Goal: Task Accomplishment & Management: Use online tool/utility

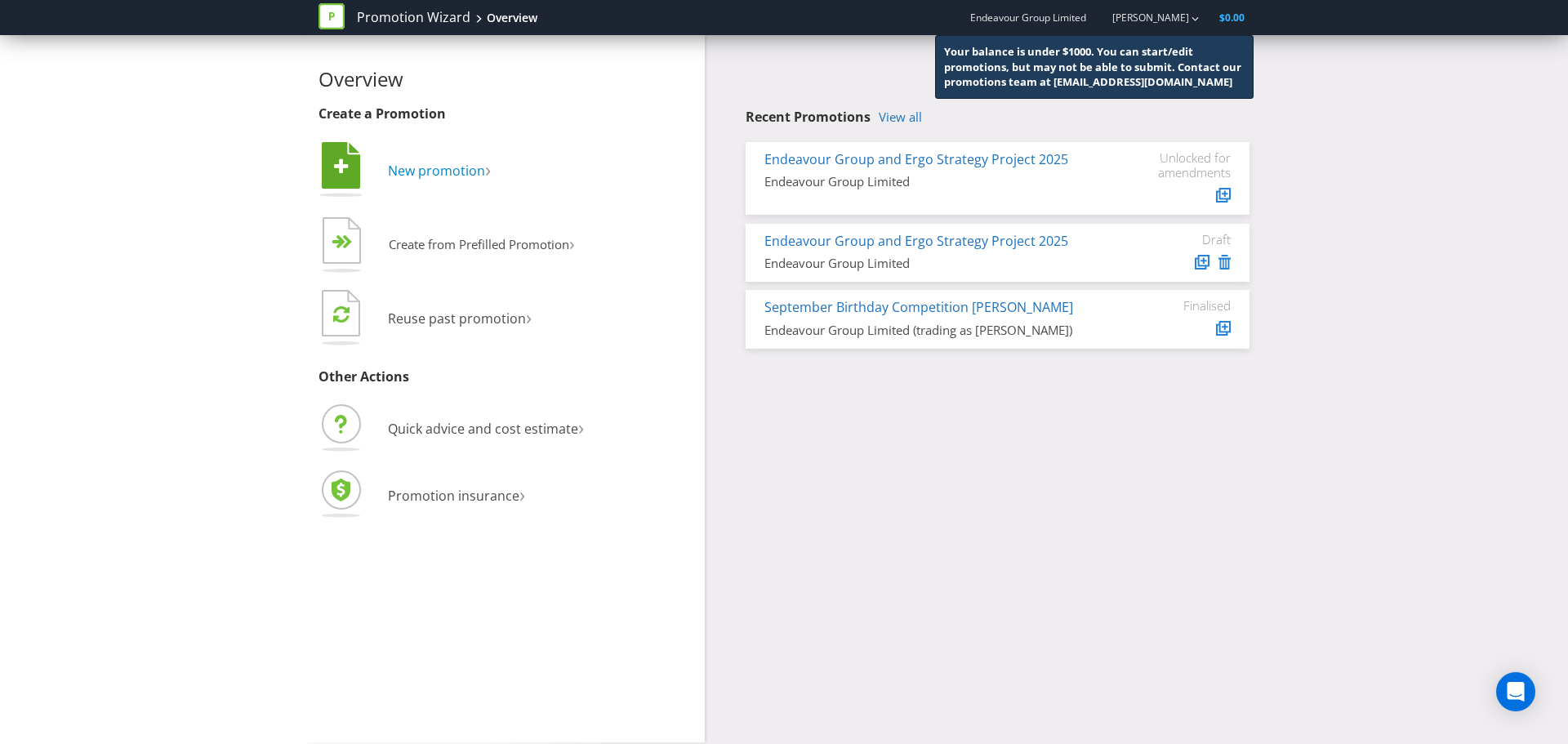
click at [455, 168] on span "New promotion" at bounding box center [436, 170] width 97 height 18
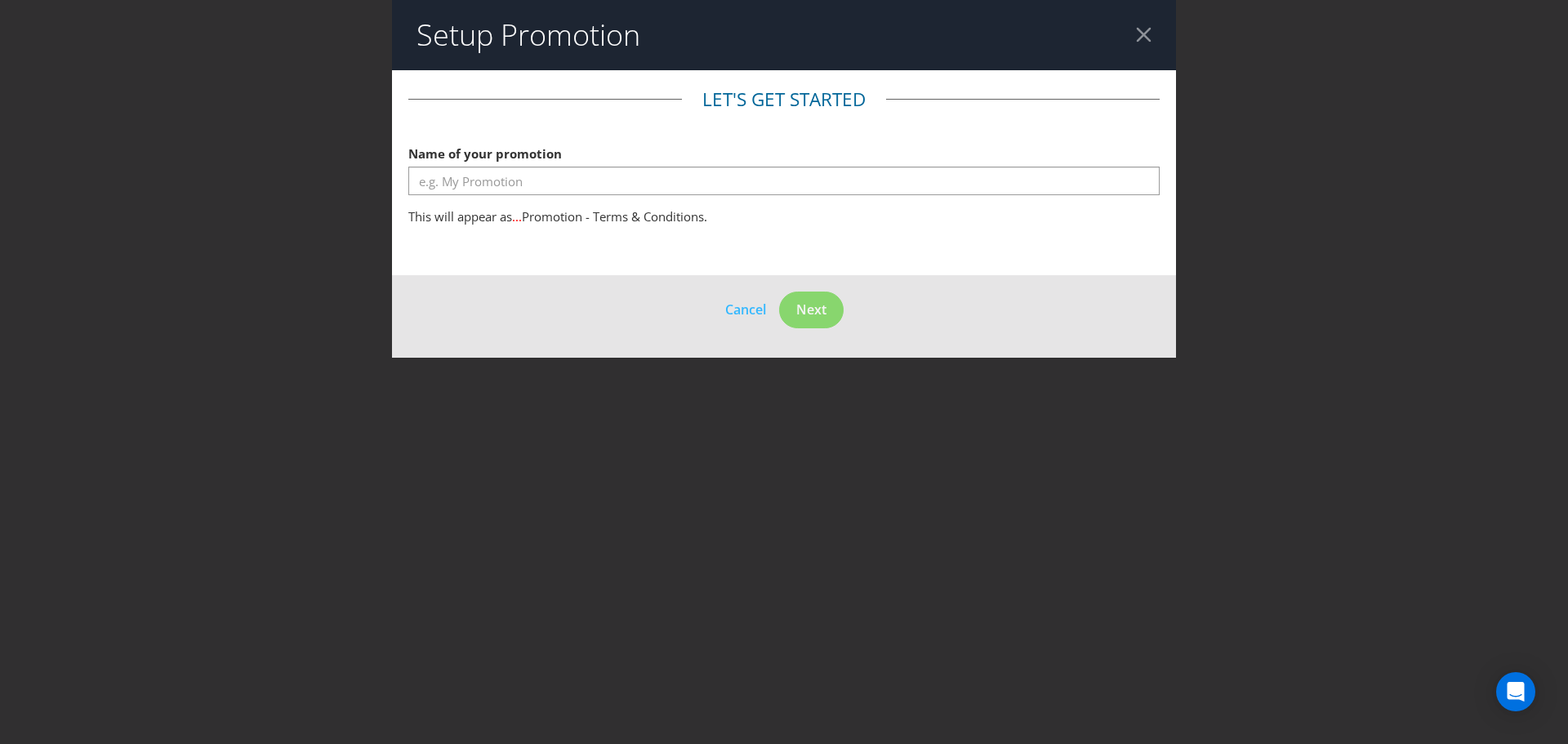
click at [1133, 34] on header "Setup Promotion" at bounding box center [784, 35] width 784 height 70
click at [1140, 32] on div at bounding box center [1144, 34] width 15 height 15
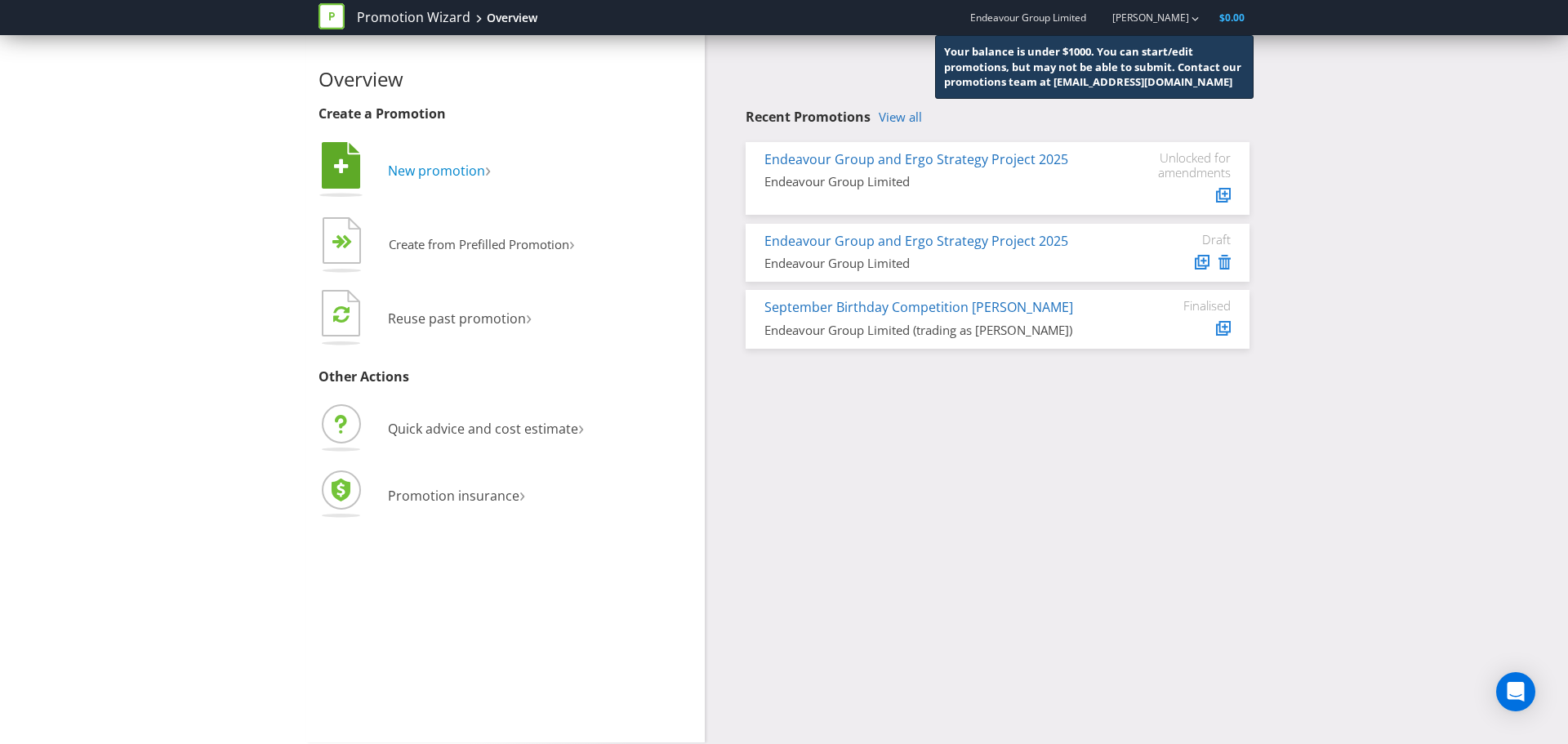
click at [432, 165] on span "New promotion" at bounding box center [436, 170] width 97 height 18
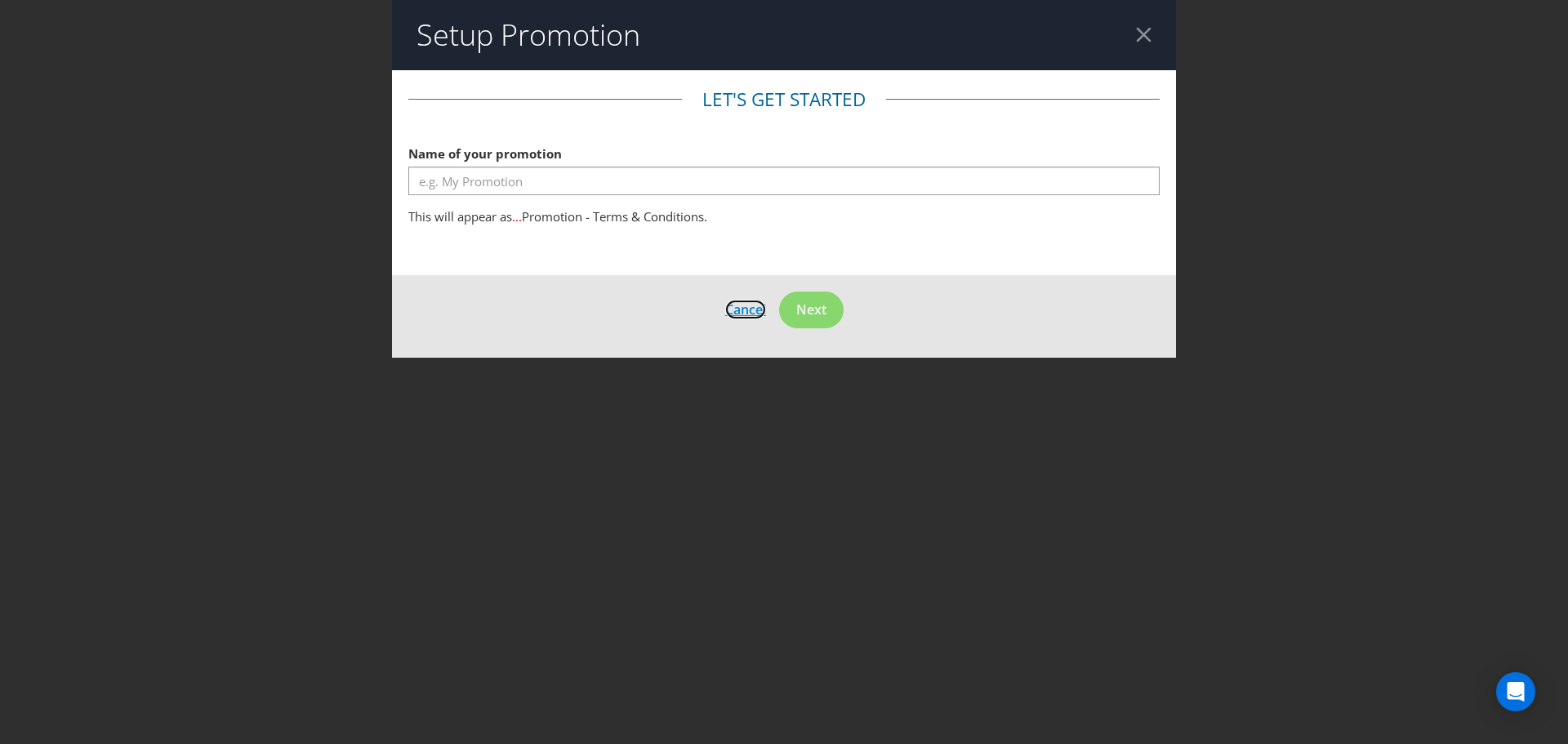
click at [736, 312] on span "Cancel" at bounding box center [746, 309] width 41 height 18
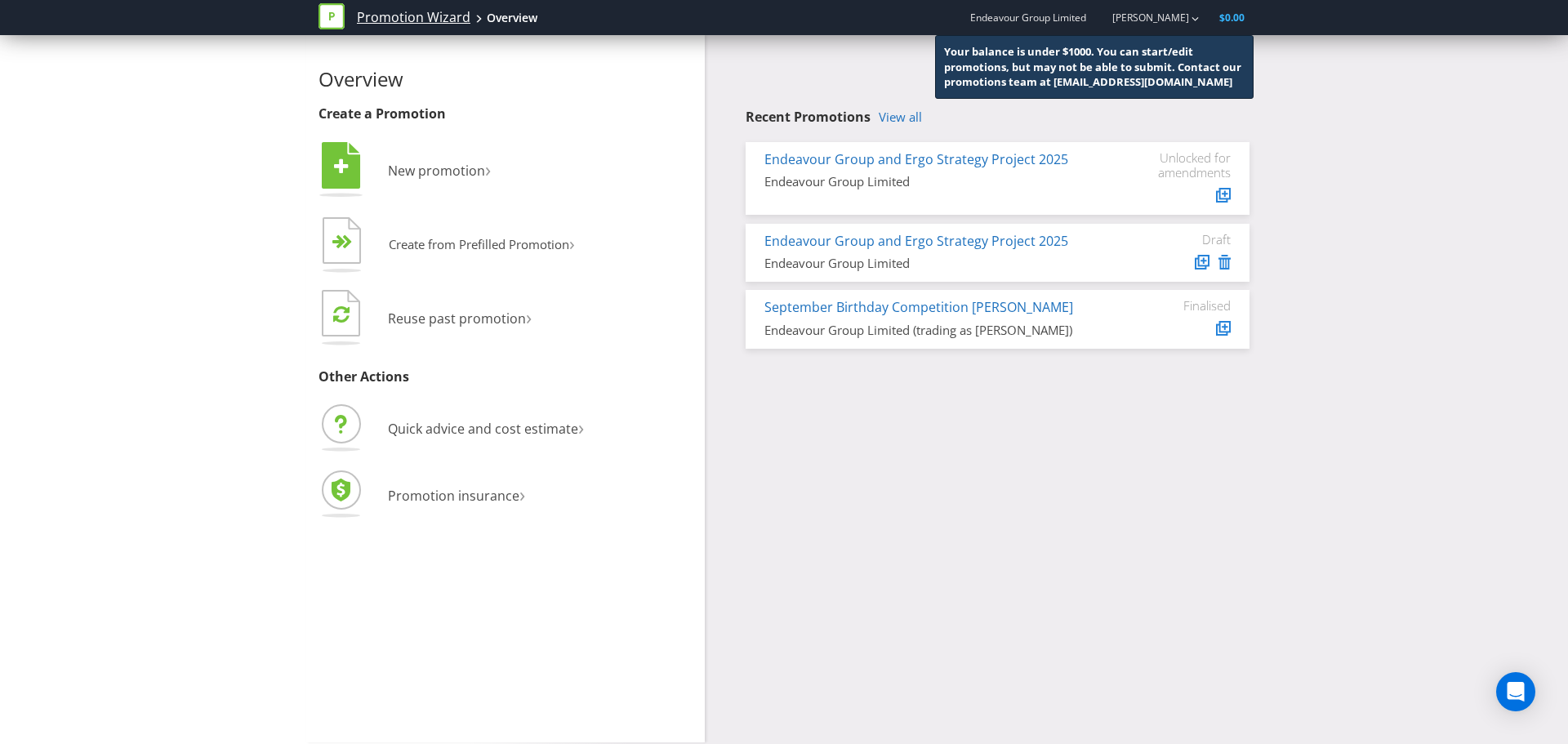
click at [385, 25] on link "Promotion Wizard" at bounding box center [413, 18] width 113 height 19
click at [338, 18] on icon at bounding box center [332, 16] width 26 height 26
click at [403, 15] on link "Promotion Wizard" at bounding box center [413, 18] width 113 height 19
click at [476, 15] on span at bounding box center [479, 19] width 9 height 9
click at [500, 16] on div "Overview" at bounding box center [511, 17] width 51 height 16
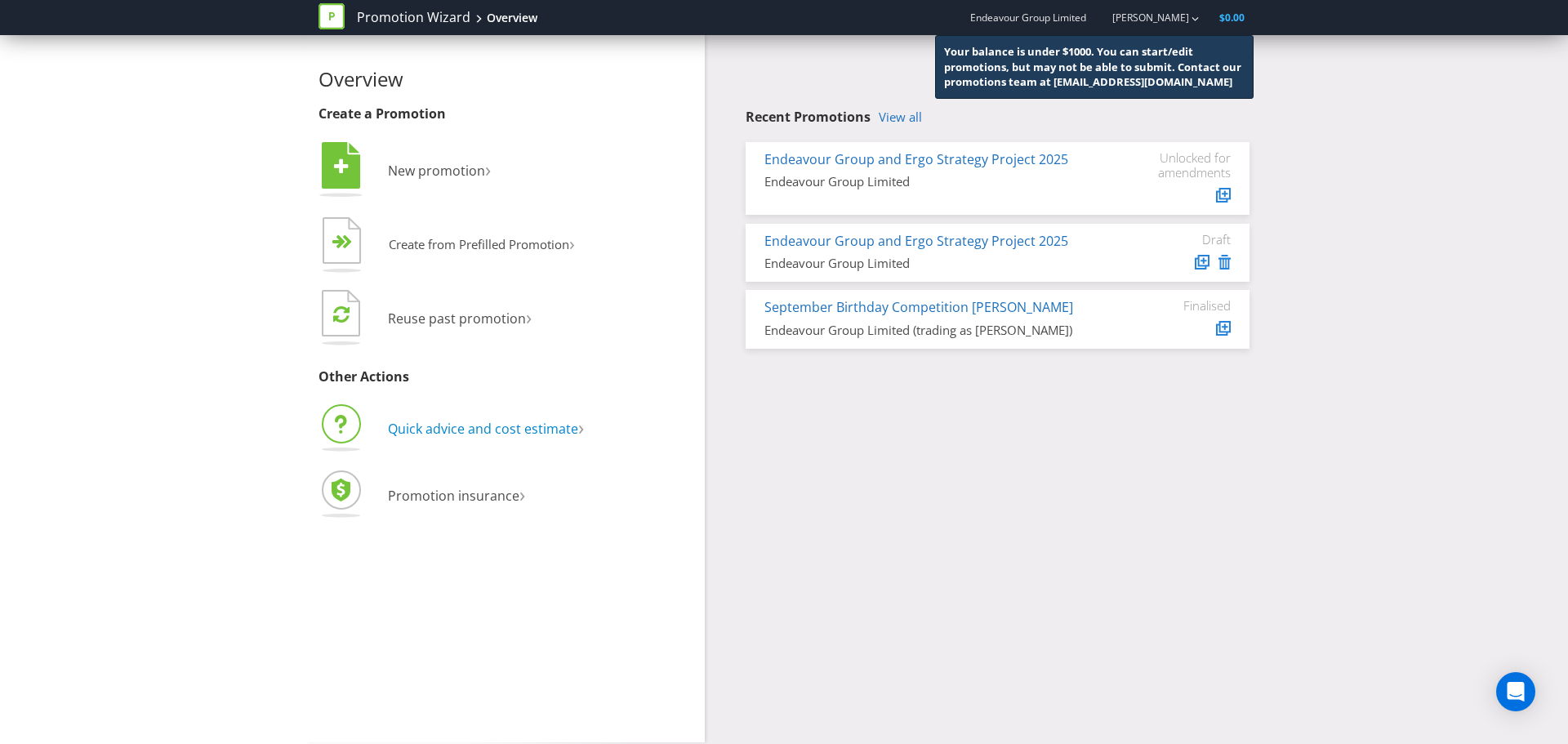
click at [457, 427] on span "Quick advice and cost estimate" at bounding box center [482, 428] width 190 height 18
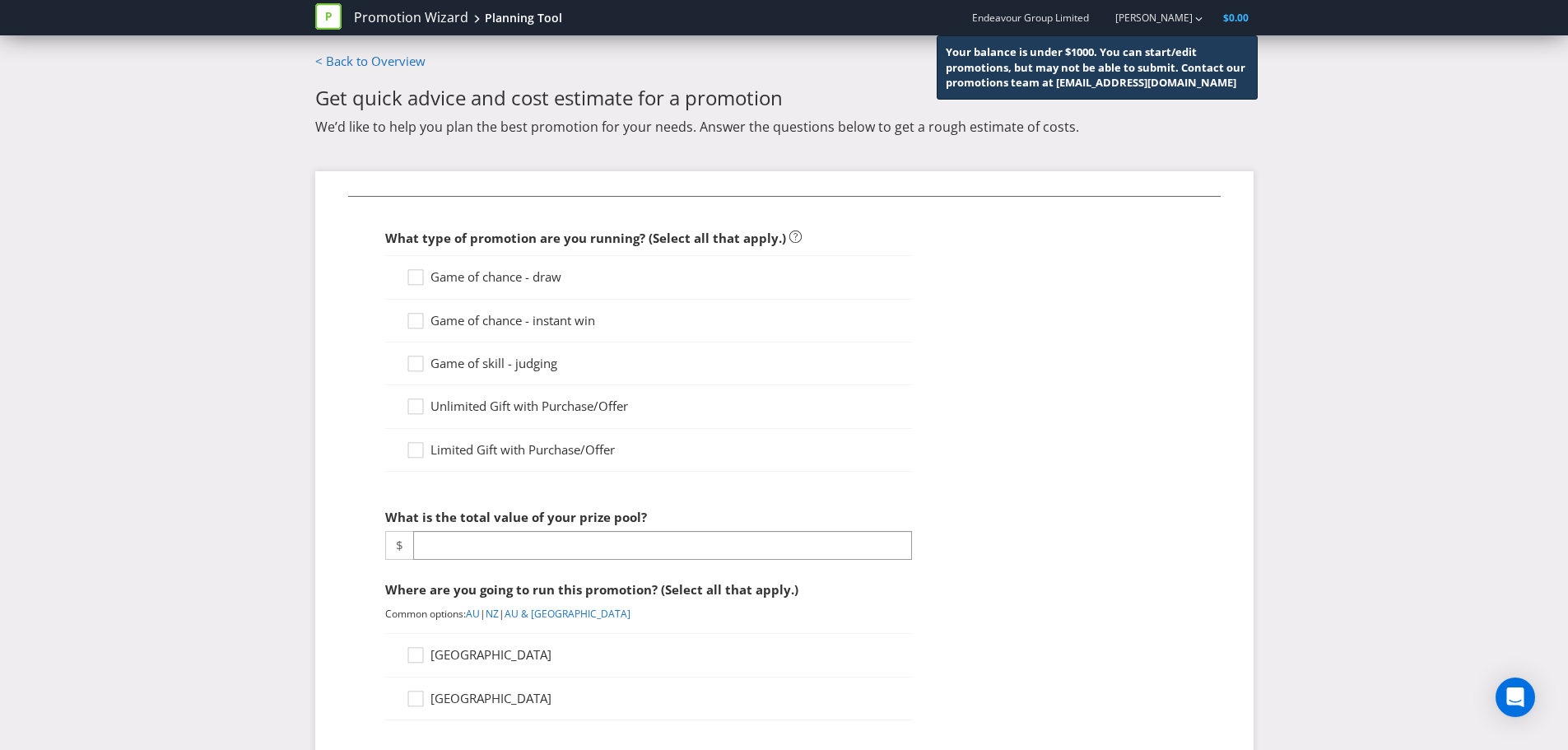
click at [469, 404] on span "Unlimited Gift with Purchase/Offer" at bounding box center [529, 405] width 198 height 16
click at [0, 0] on input "Unlimited Gift with Purchase/Offer" at bounding box center [0, 0] width 0 height 0
click at [439, 559] on div at bounding box center [649, 559] width 527 height 2
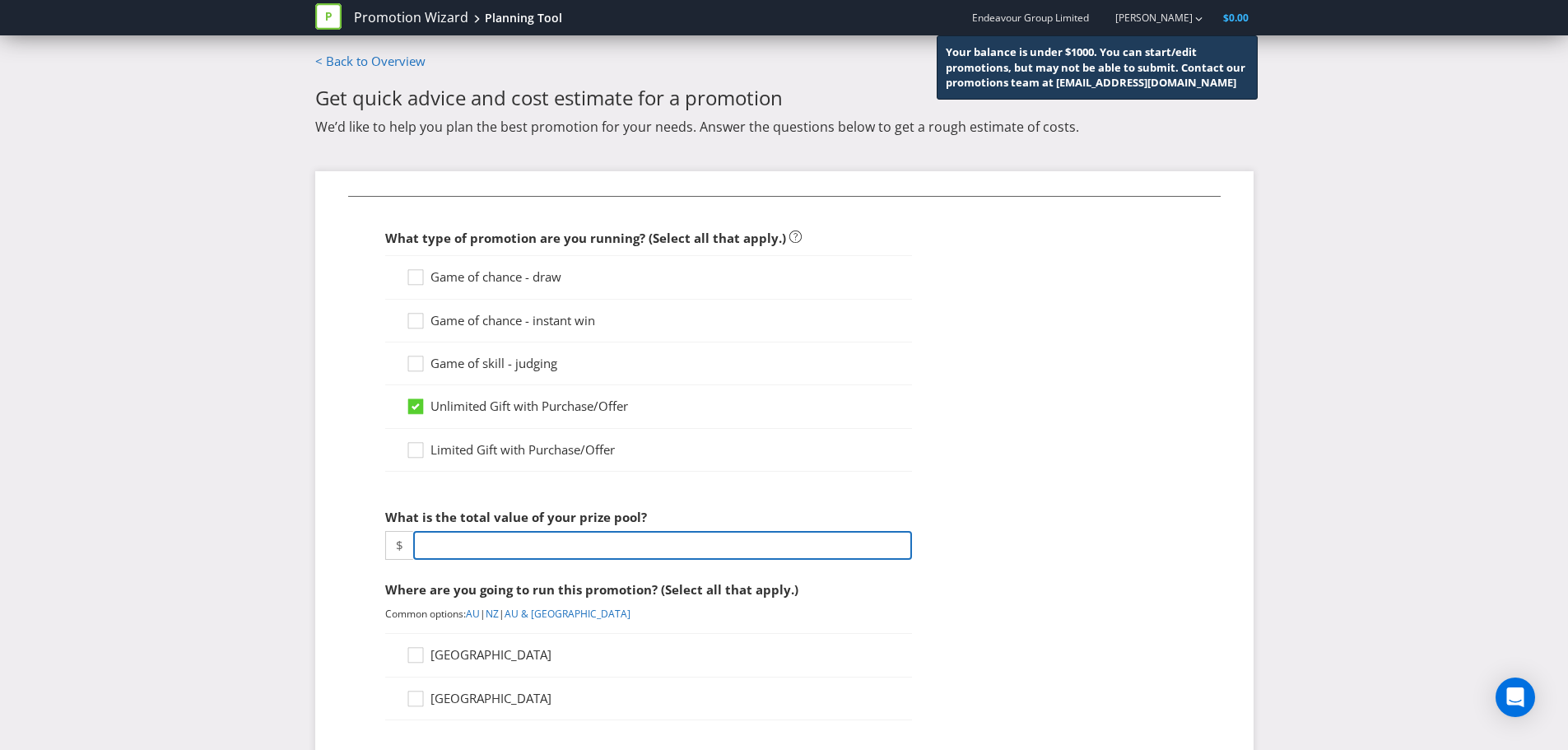
click at [438, 543] on input "number" at bounding box center [663, 545] width 499 height 29
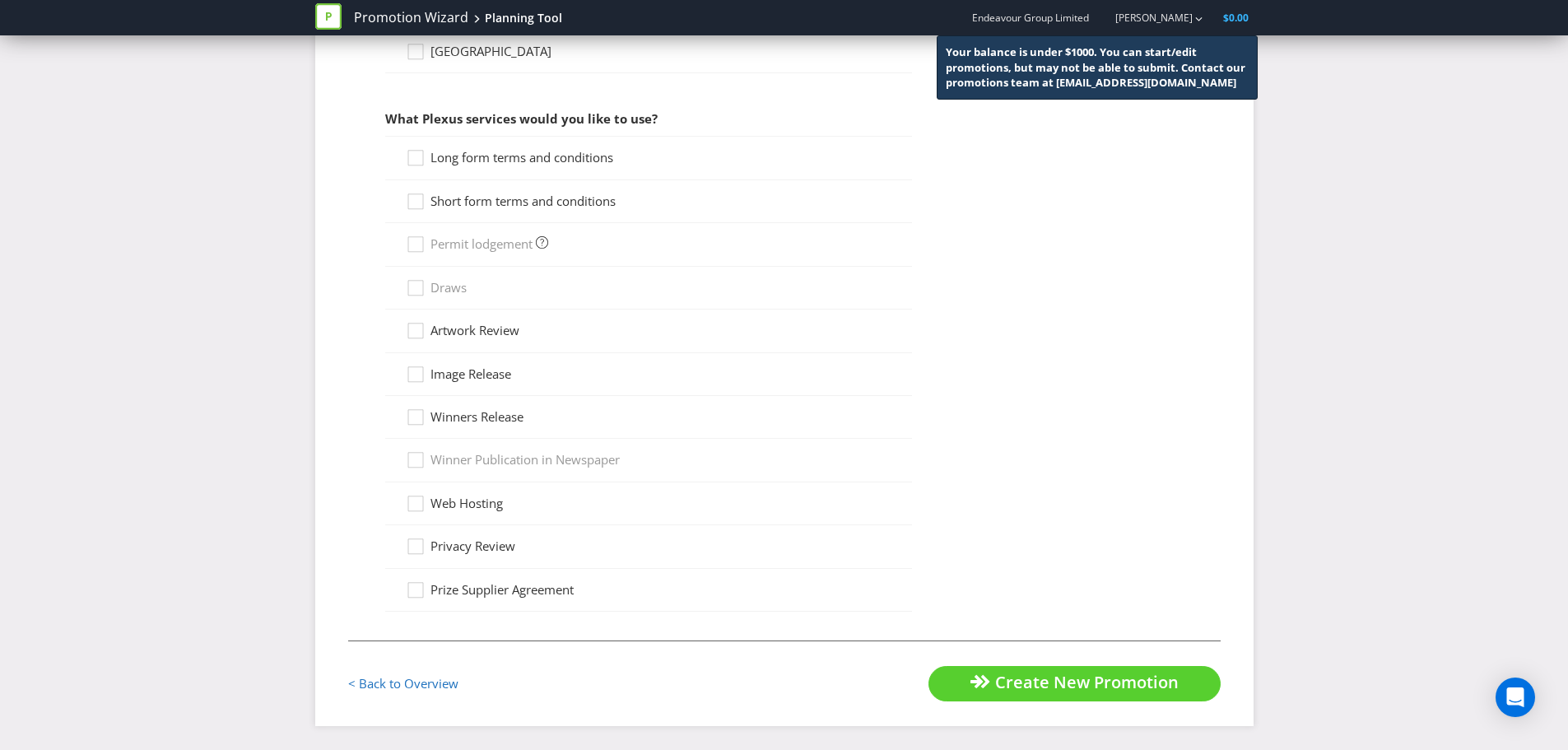
scroll to position [648, 0]
